Goal: Task Accomplishment & Management: Manage account settings

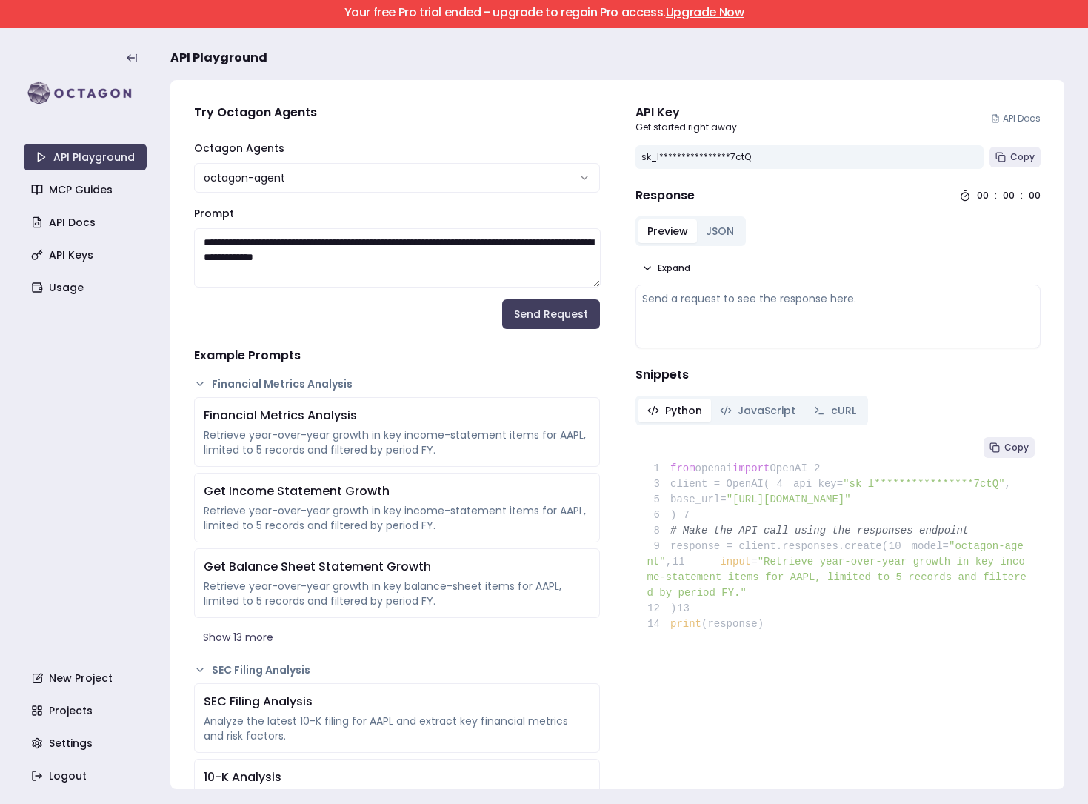
click at [704, 16] on link "Upgrade Now" at bounding box center [705, 12] width 79 height 17
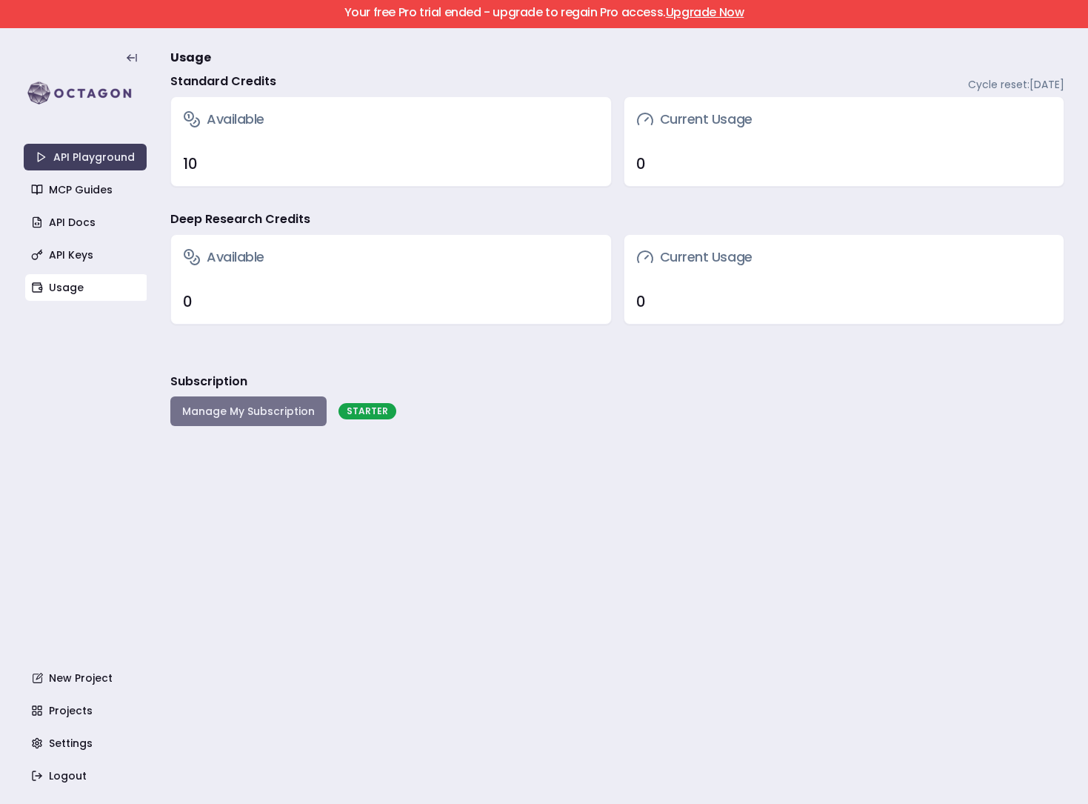
click at [239, 418] on button "Manage My Subscription" at bounding box center [248, 411] width 156 height 30
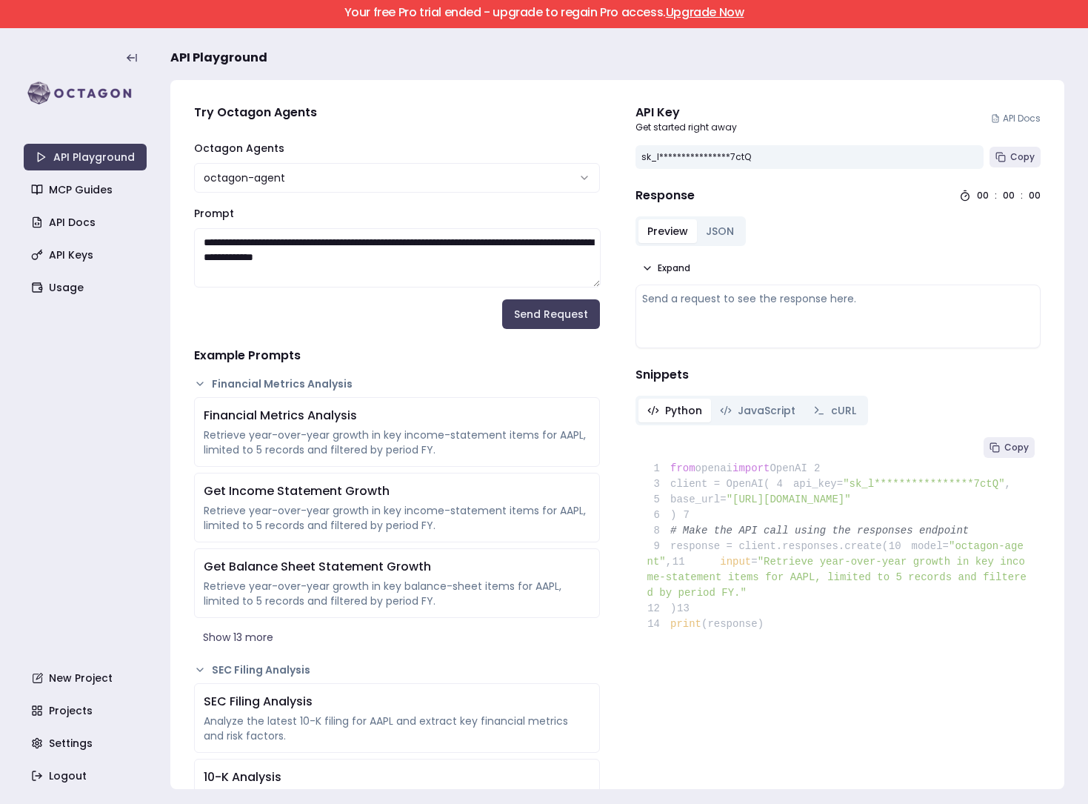
click at [704, 13] on link "Upgrade Now" at bounding box center [705, 12] width 79 height 17
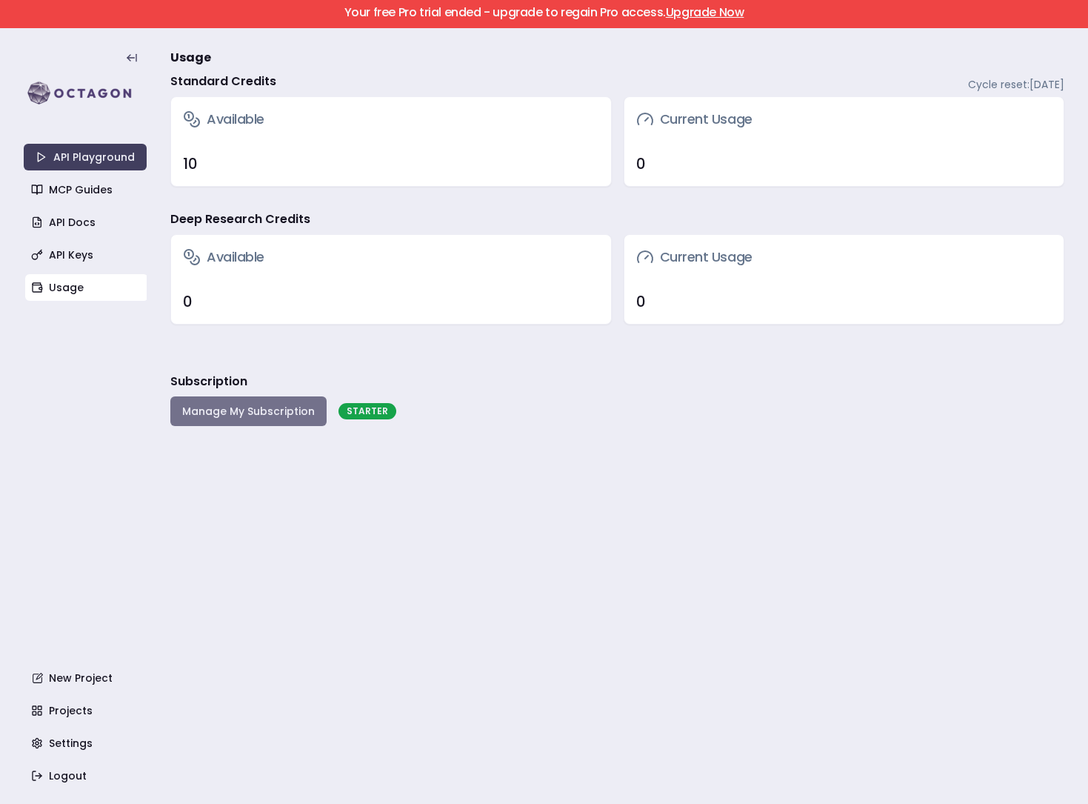
click at [237, 415] on button "Manage My Subscription" at bounding box center [248, 411] width 156 height 30
